Goal: Information Seeking & Learning: Learn about a topic

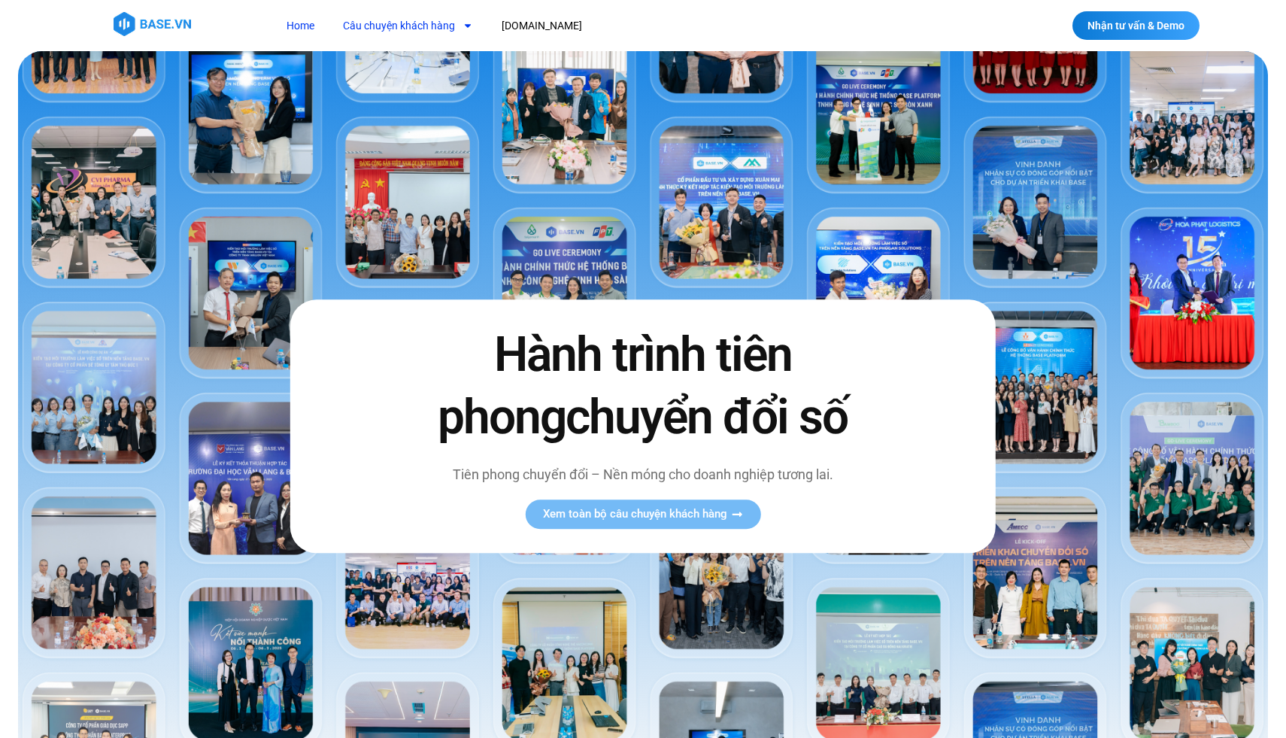
click at [394, 21] on link "Câu chuyện khách hàng" at bounding box center [408, 26] width 153 height 28
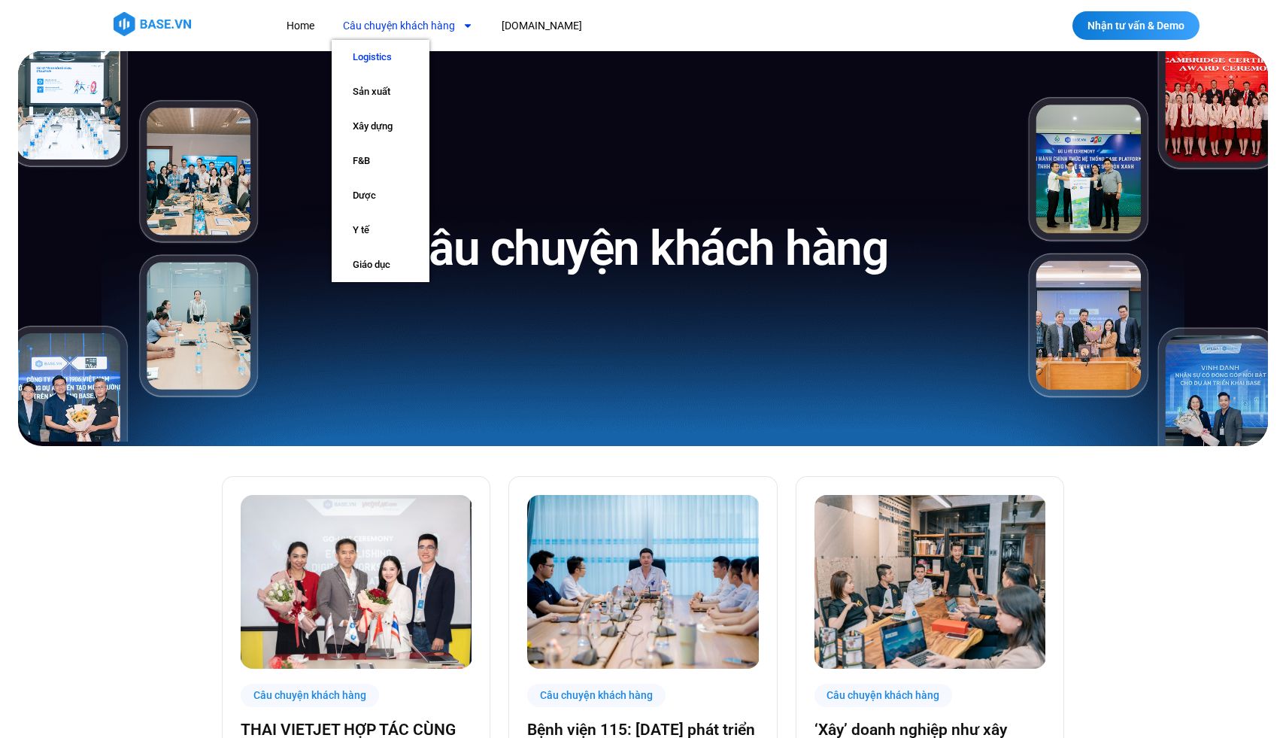
click at [393, 54] on link "Logistics" at bounding box center [381, 57] width 98 height 35
